Goal: Task Accomplishment & Management: Complete application form

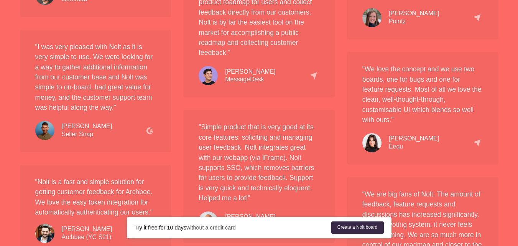
scroll to position [882, 0]
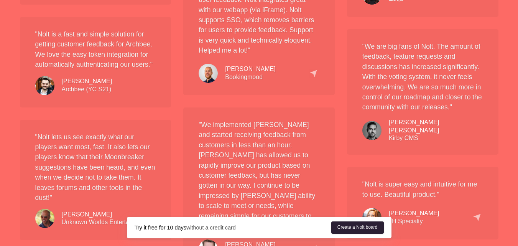
click at [372, 230] on link "Create a Nolt board" at bounding box center [357, 227] width 53 height 12
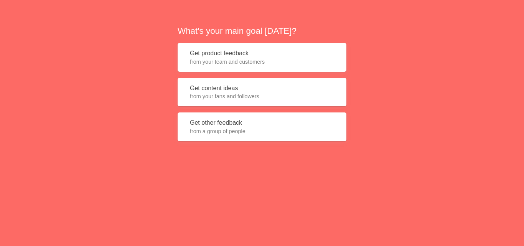
click at [242, 92] on span "from your fans and followers" at bounding box center [262, 96] width 144 height 8
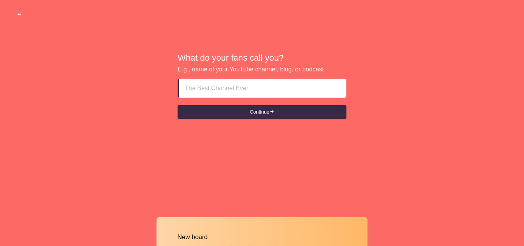
click at [242, 90] on input at bounding box center [262, 88] width 155 height 18
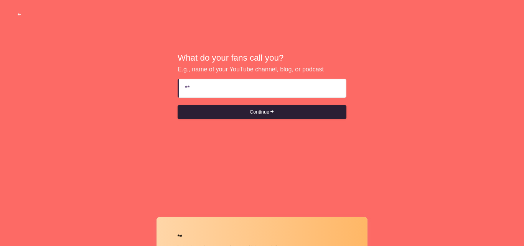
click at [255, 114] on button "Continue" at bounding box center [262, 112] width 169 height 14
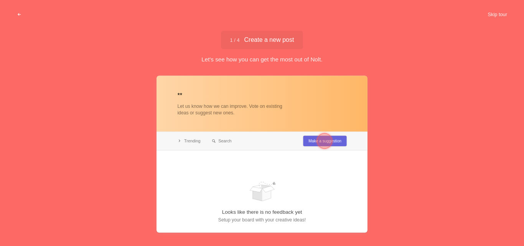
type input "**"
click at [327, 145] on div at bounding box center [324, 140] width 15 height 15
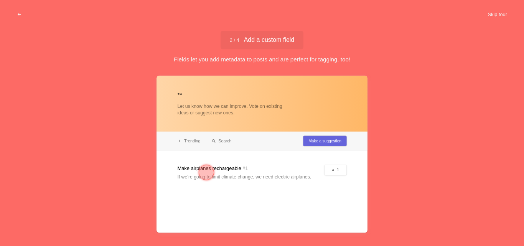
click at [333, 172] on div at bounding box center [261, 154] width 211 height 157
click at [260, 40] on span "2 / 4 Add a custom field" at bounding box center [262, 40] width 65 height 6
click at [504, 16] on button "Skip tour" at bounding box center [497, 15] width 38 height 14
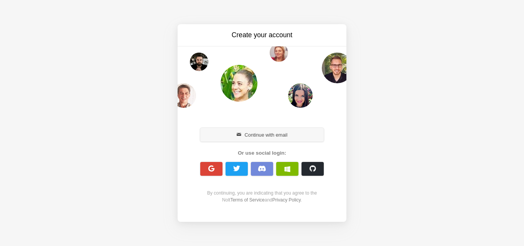
click at [267, 137] on button "Continue with email" at bounding box center [261, 135] width 123 height 14
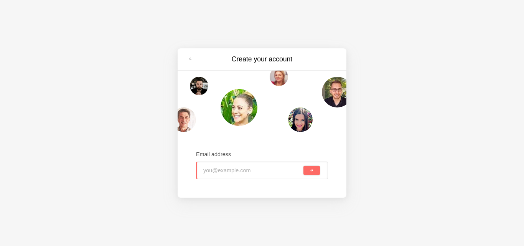
click at [225, 169] on input "email" at bounding box center [252, 170] width 99 height 17
type input "G"
type input "[EMAIL_ADDRESS][DOMAIN_NAME]"
click at [315, 172] on button "submit" at bounding box center [311, 170] width 16 height 9
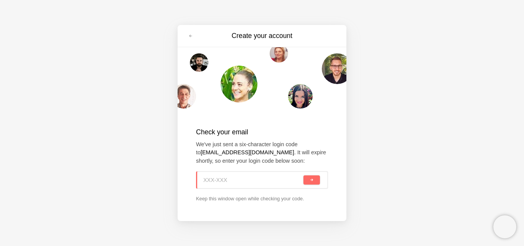
click at [259, 183] on input at bounding box center [252, 179] width 99 height 17
click at [306, 177] on button "submit" at bounding box center [311, 179] width 16 height 9
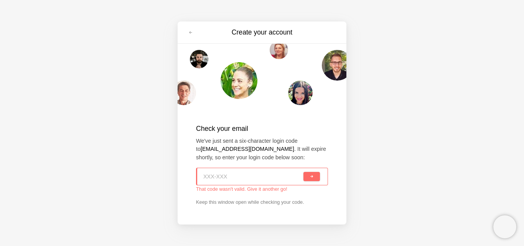
click at [453, 213] on div "Create your account Check your email We've just sent a six-character login code…" at bounding box center [262, 123] width 524 height 246
click at [189, 29] on link at bounding box center [191, 32] width 14 height 12
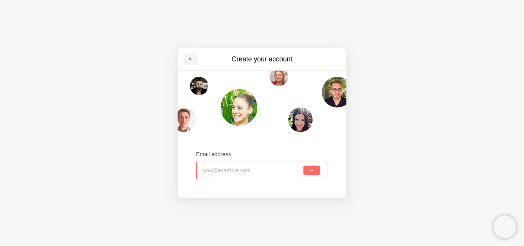
click at [189, 58] on span at bounding box center [190, 59] width 5 height 5
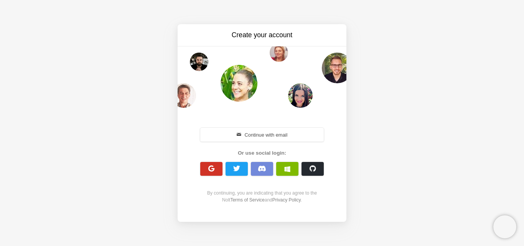
click at [215, 169] on span "button" at bounding box center [211, 168] width 7 height 7
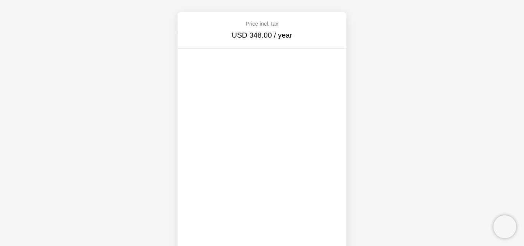
click at [425, 116] on div "Price incl. tax USD 348.00 / year" at bounding box center [262, 123] width 524 height 246
